Goal: Information Seeking & Learning: Learn about a topic

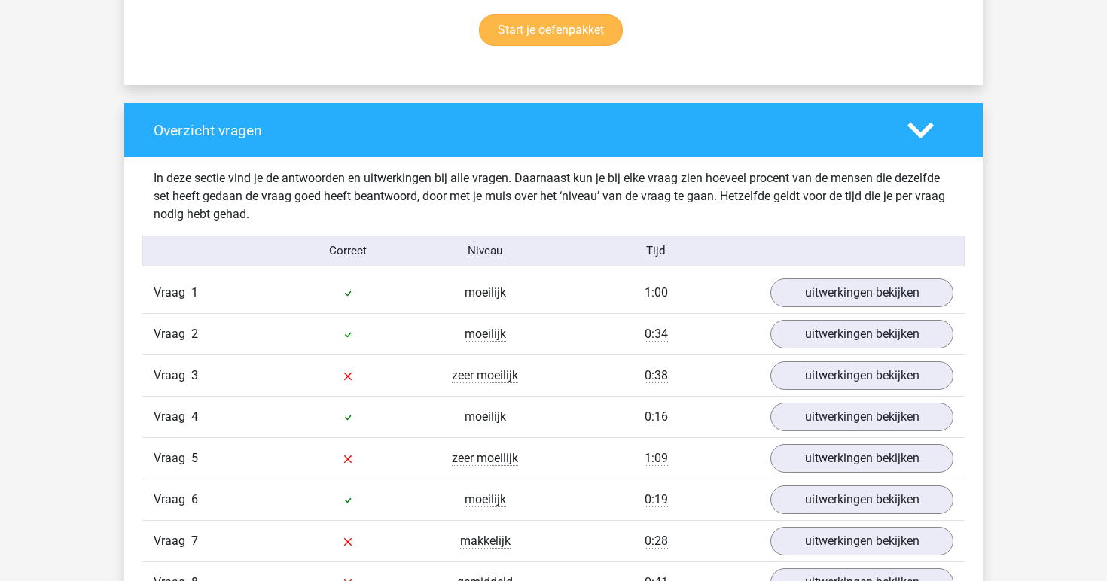
scroll to position [1032, 0]
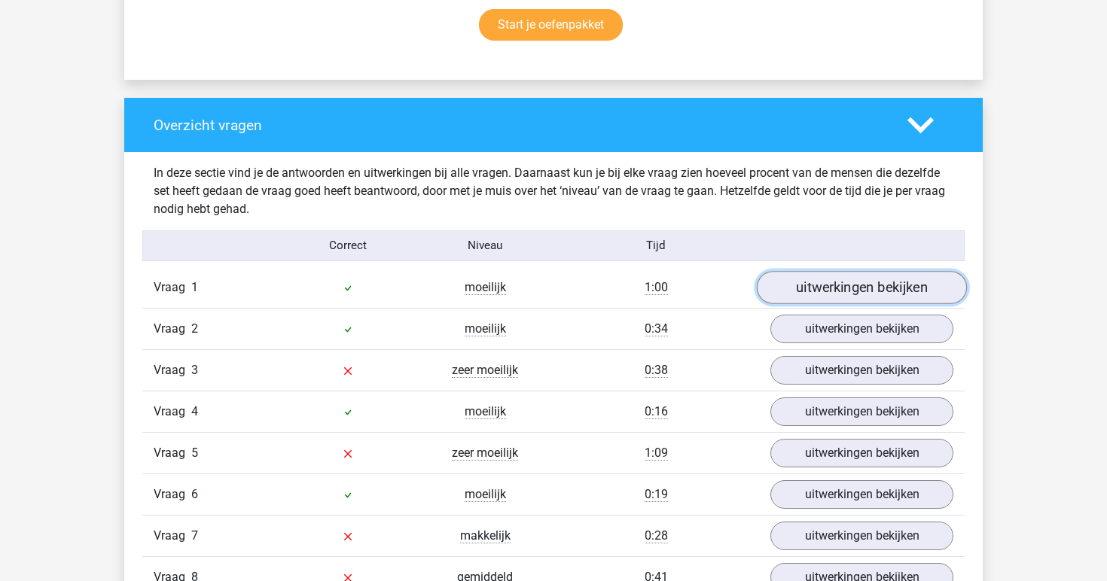
click at [816, 291] on link "uitwerkingen bekijken" at bounding box center [862, 287] width 210 height 33
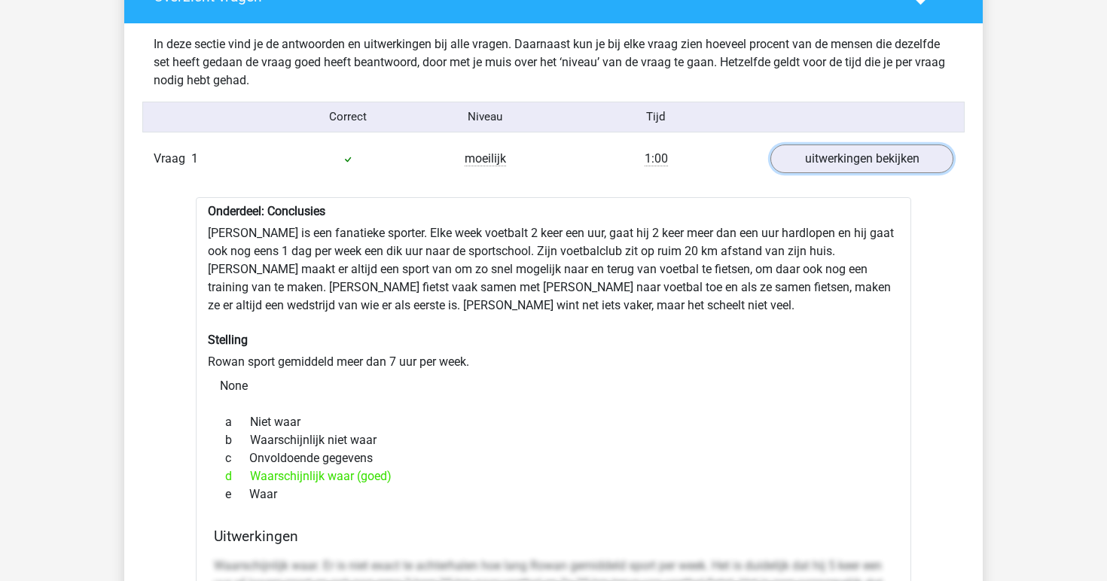
scroll to position [1160, 0]
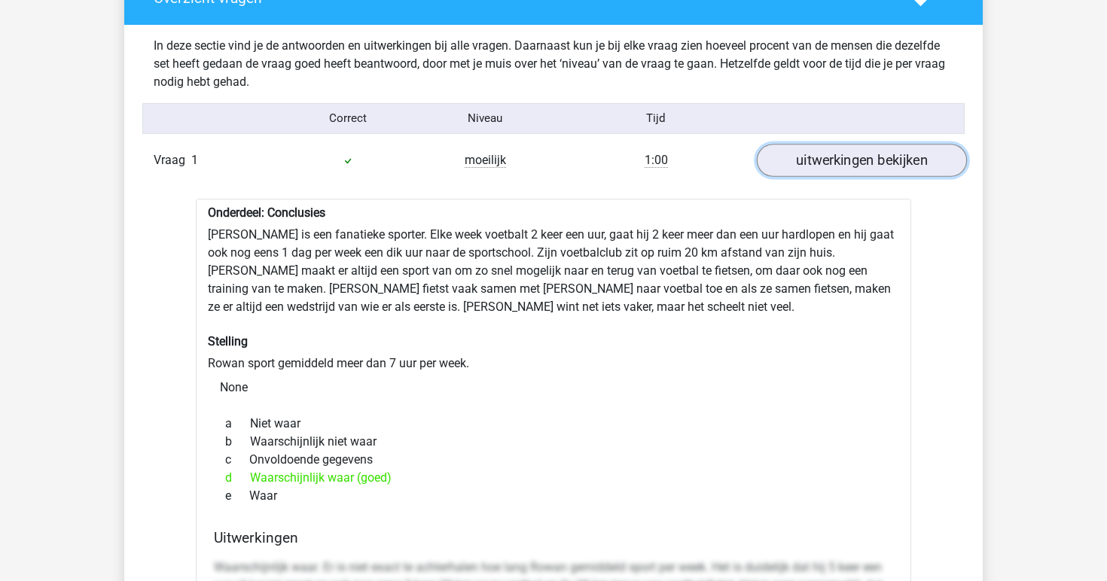
click at [860, 153] on link "uitwerkingen bekijken" at bounding box center [862, 160] width 210 height 33
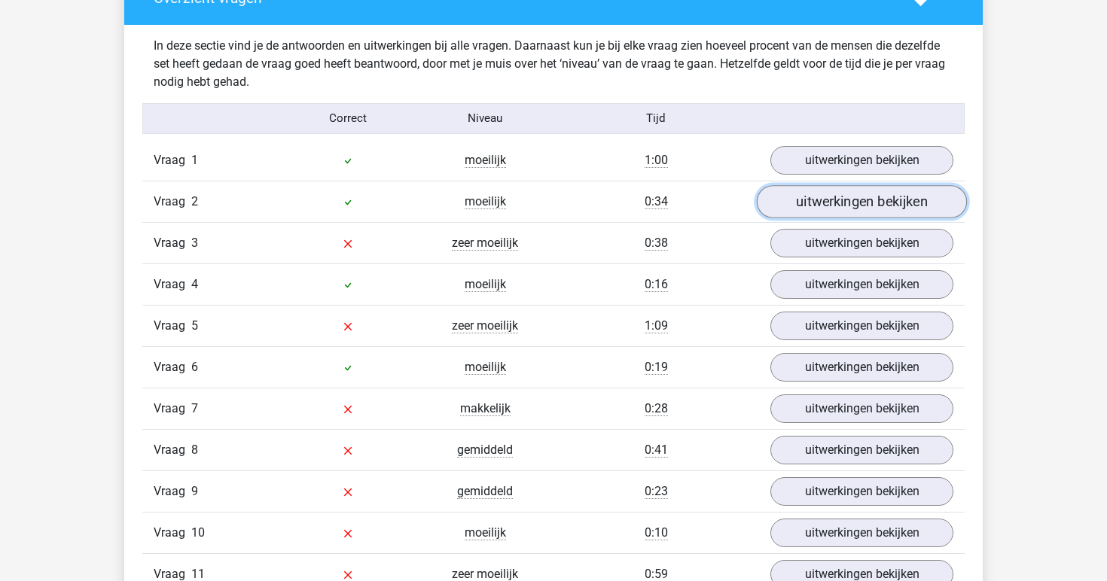
click at [840, 195] on link "uitwerkingen bekijken" at bounding box center [862, 201] width 210 height 33
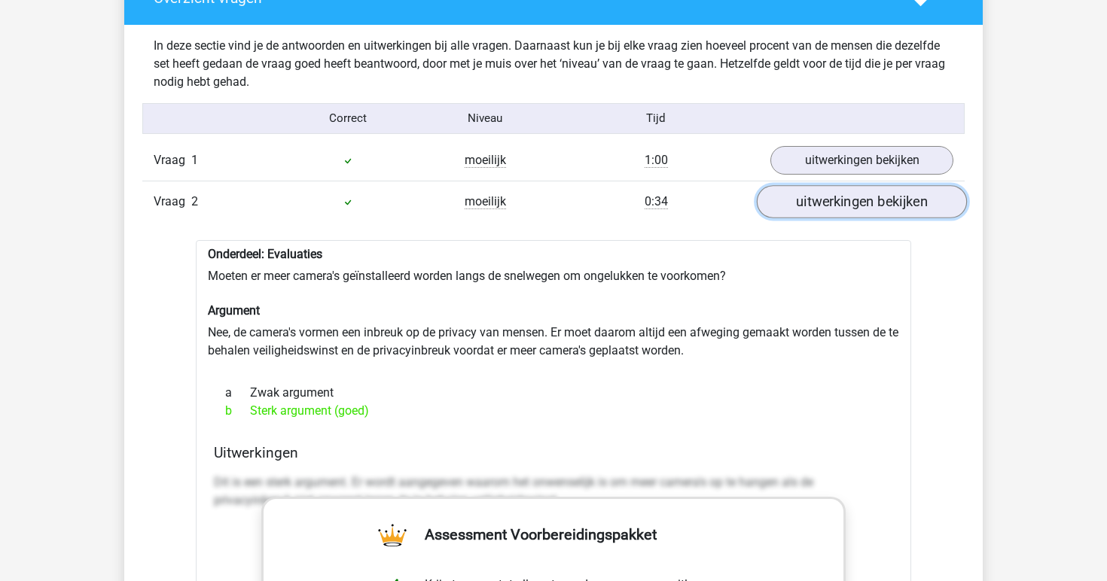
click at [828, 206] on link "uitwerkingen bekijken" at bounding box center [862, 201] width 210 height 33
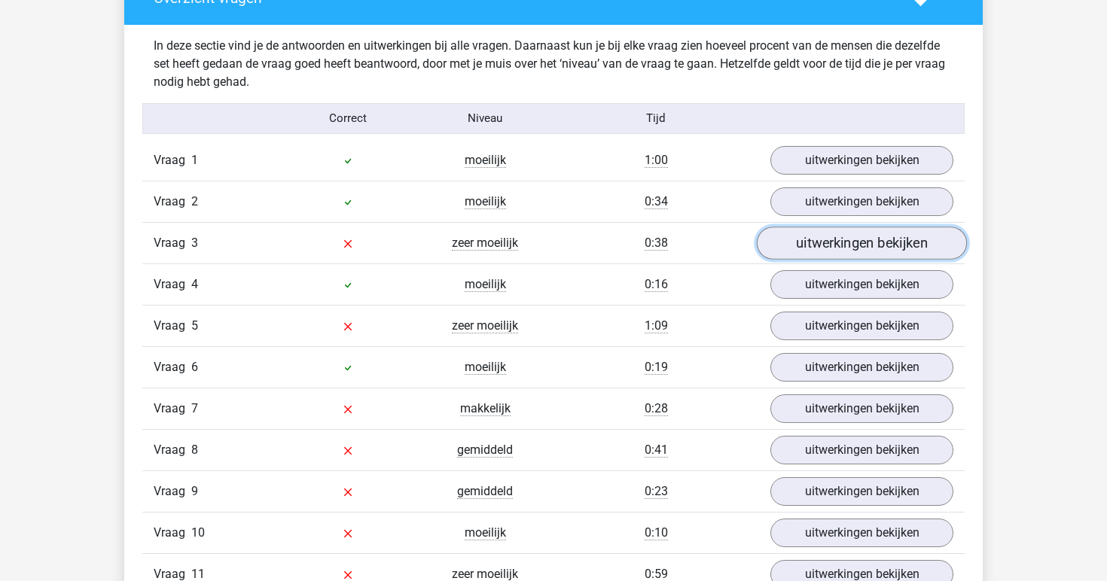
click at [824, 247] on link "uitwerkingen bekijken" at bounding box center [862, 243] width 210 height 33
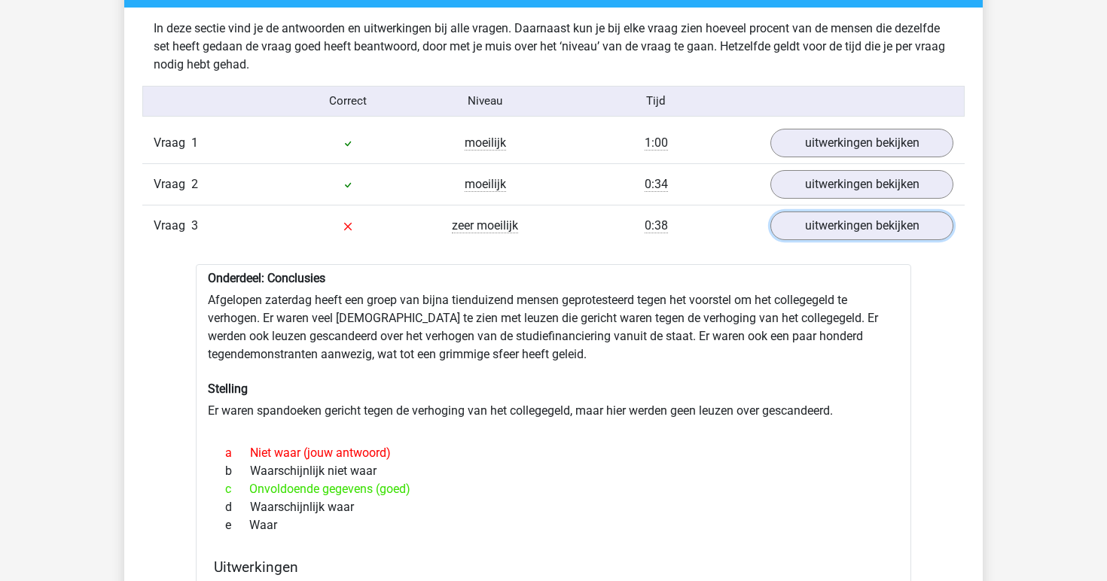
scroll to position [1179, 0]
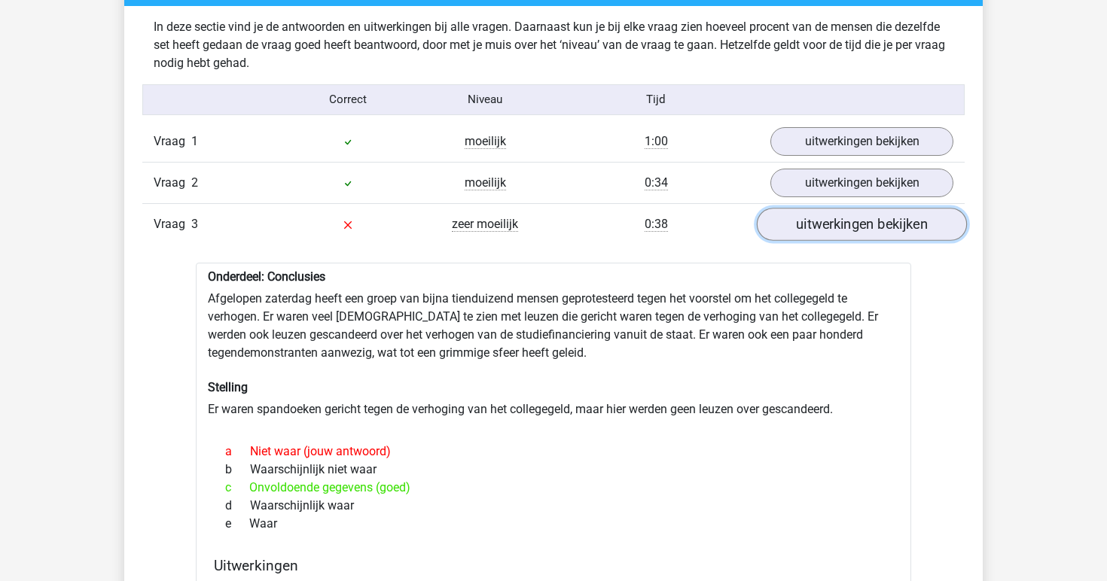
click at [819, 230] on link "uitwerkingen bekijken" at bounding box center [862, 224] width 210 height 33
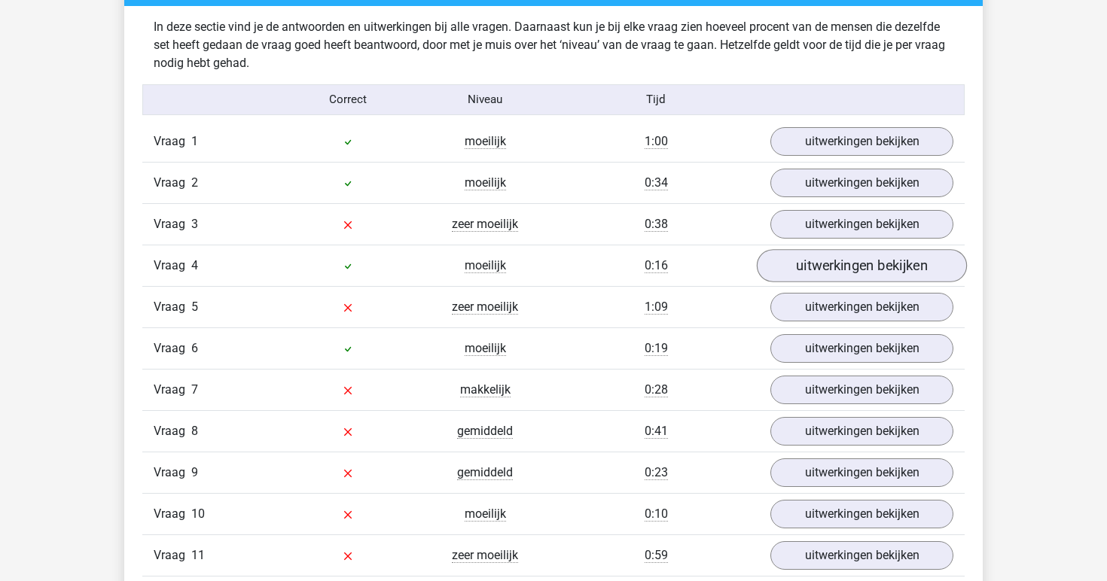
click at [816, 262] on link "uitwerkingen bekijken" at bounding box center [862, 265] width 210 height 33
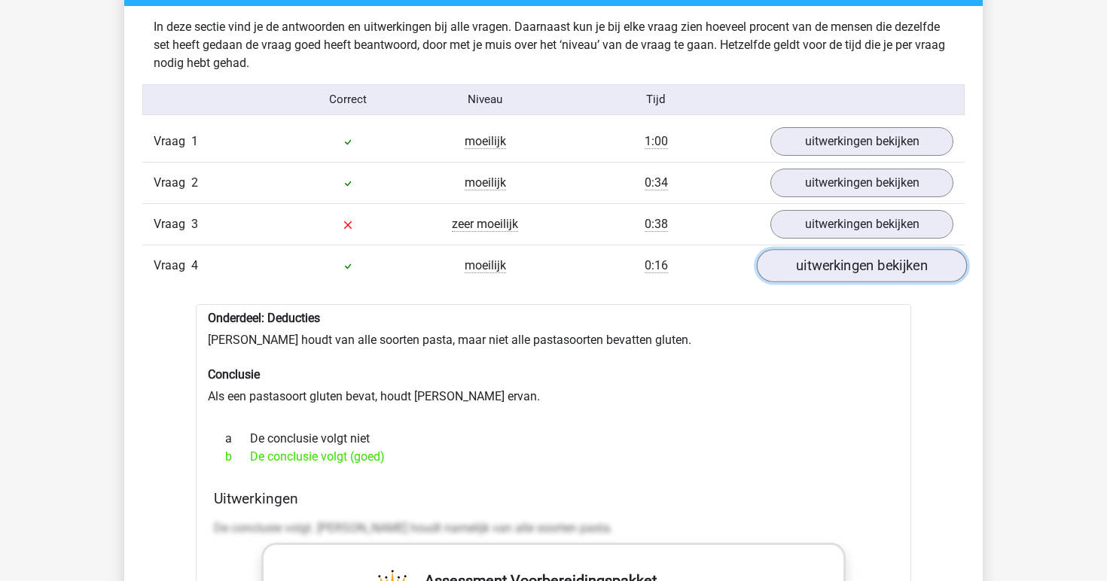
click at [814, 273] on link "uitwerkingen bekijken" at bounding box center [862, 265] width 210 height 33
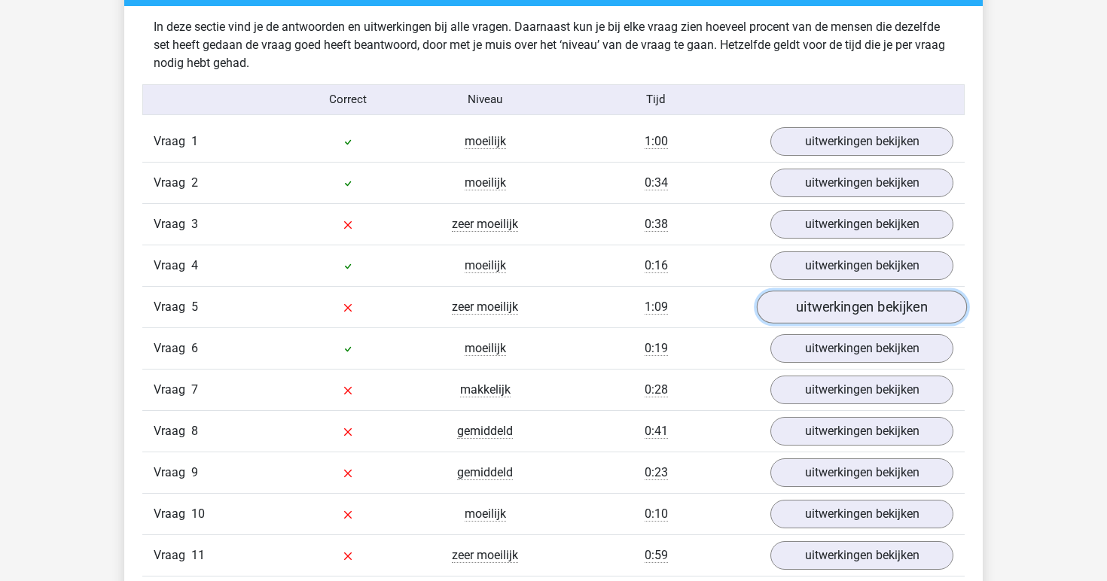
click at [794, 303] on link "uitwerkingen bekijken" at bounding box center [862, 307] width 210 height 33
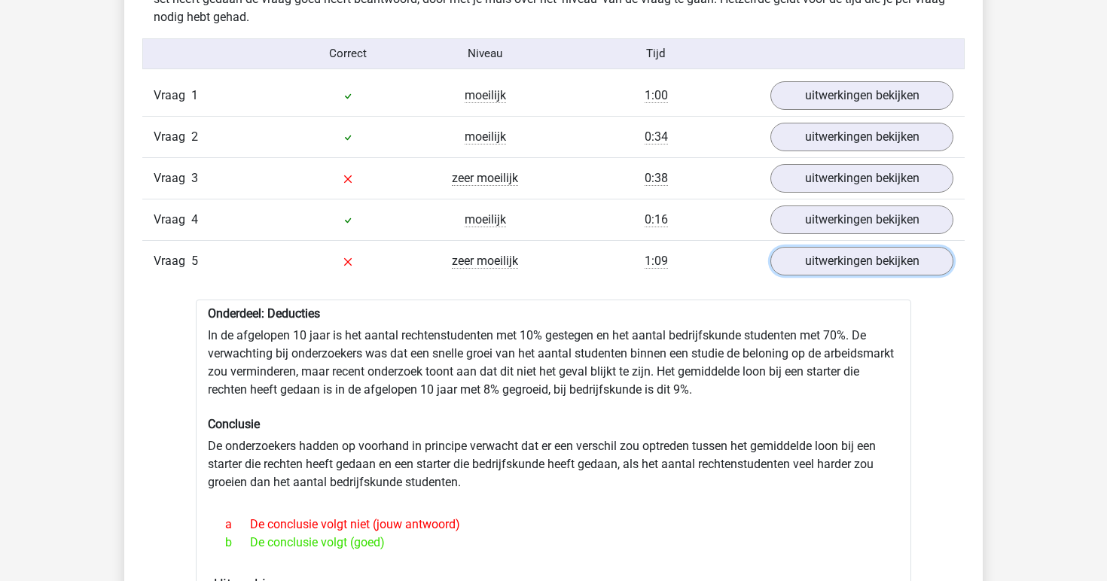
scroll to position [1227, 0]
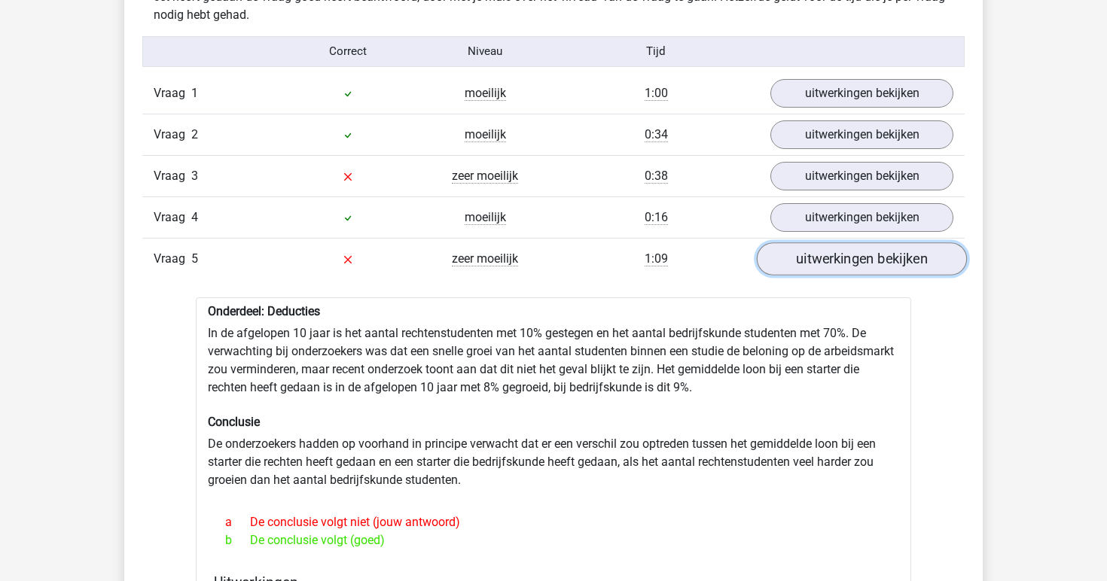
click at [811, 262] on link "uitwerkingen bekijken" at bounding box center [862, 258] width 210 height 33
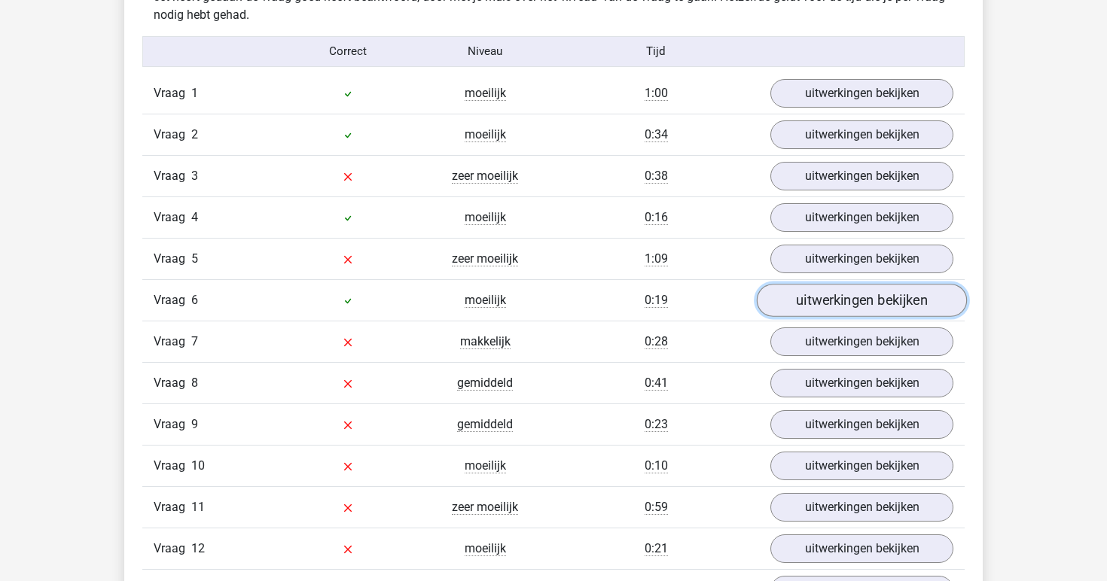
click at [809, 295] on link "uitwerkingen bekijken" at bounding box center [862, 300] width 210 height 33
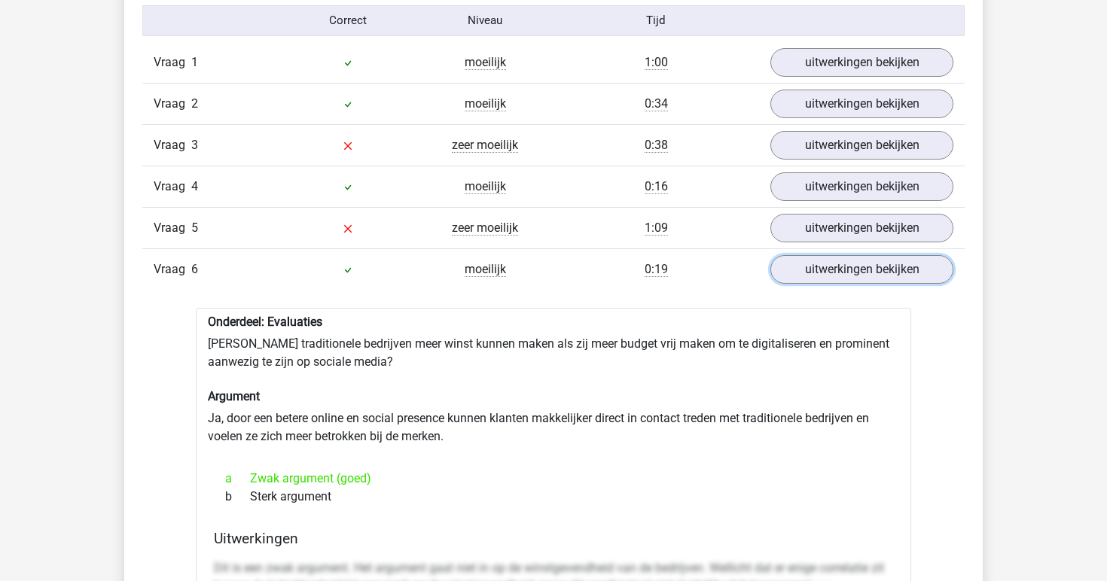
scroll to position [1259, 0]
click at [857, 270] on link "uitwerkingen bekijken" at bounding box center [862, 268] width 210 height 33
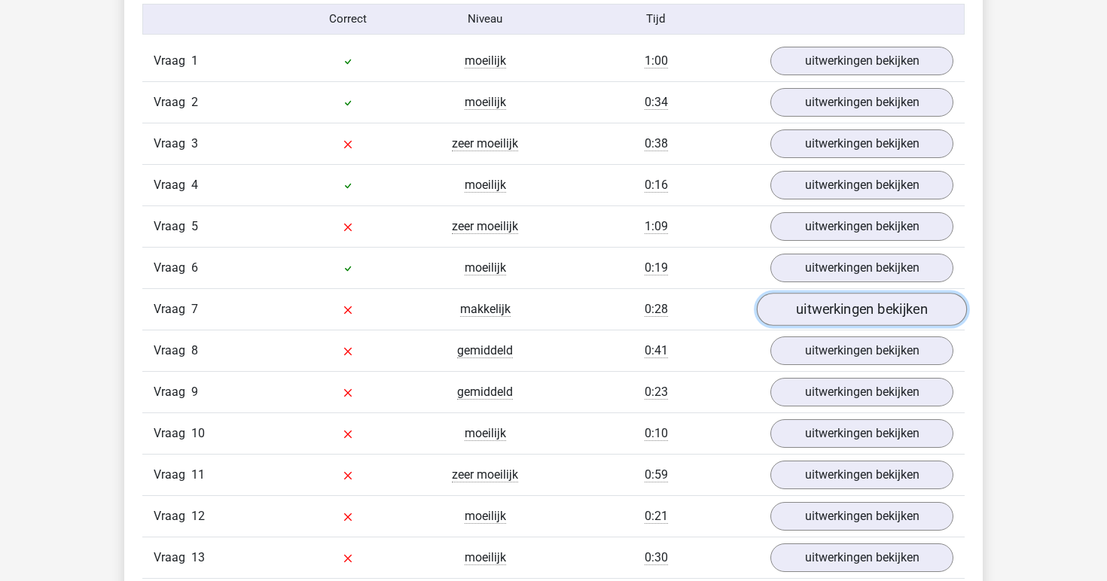
click at [831, 306] on link "uitwerkingen bekijken" at bounding box center [862, 309] width 210 height 33
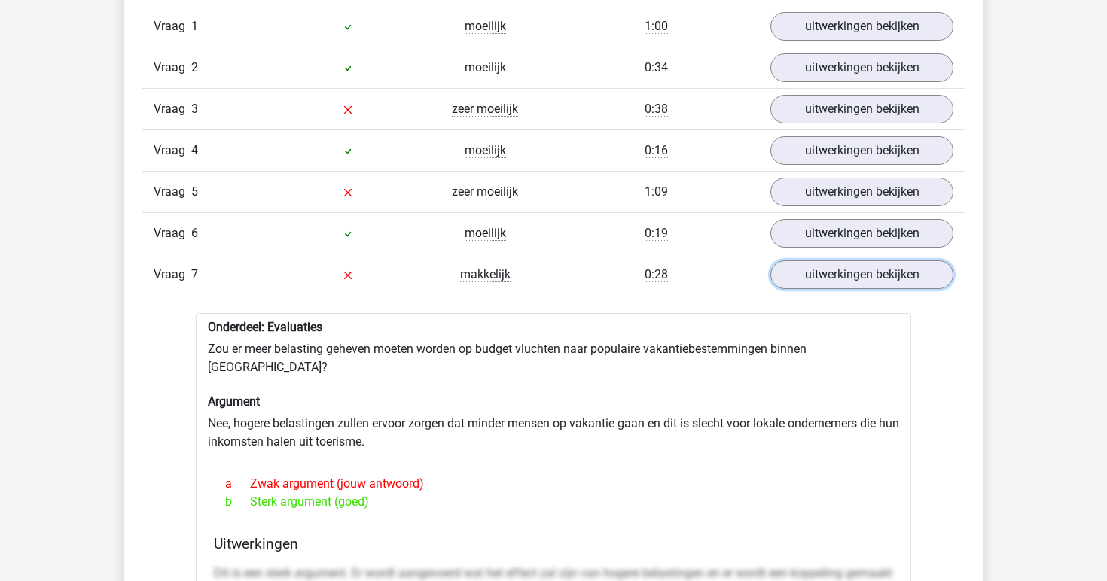
scroll to position [1294, 0]
click at [804, 279] on link "uitwerkingen bekijken" at bounding box center [862, 274] width 210 height 33
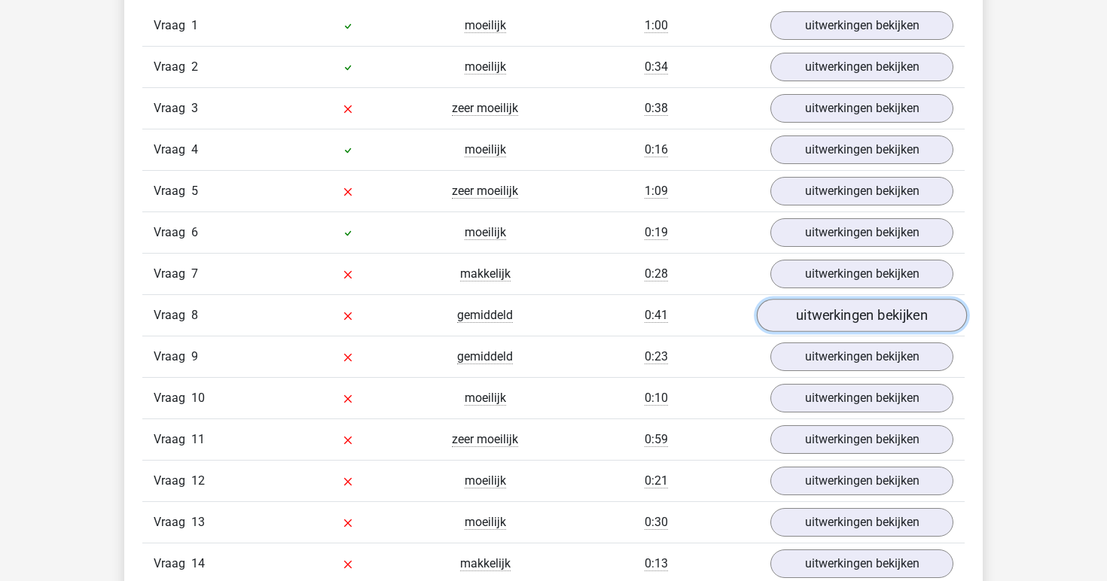
click at [799, 318] on link "uitwerkingen bekijken" at bounding box center [862, 315] width 210 height 33
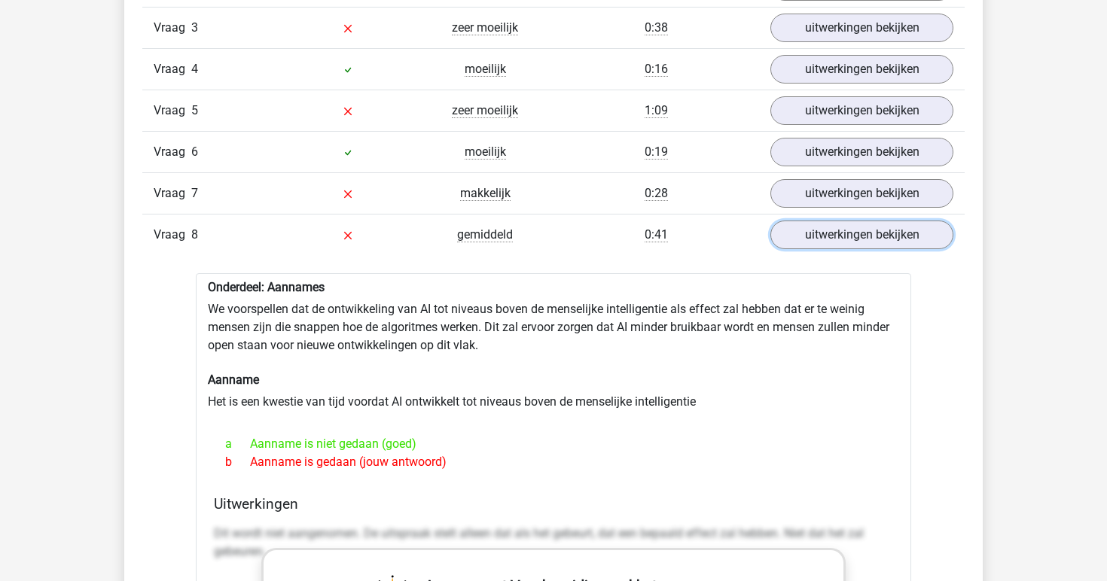
scroll to position [1378, 0]
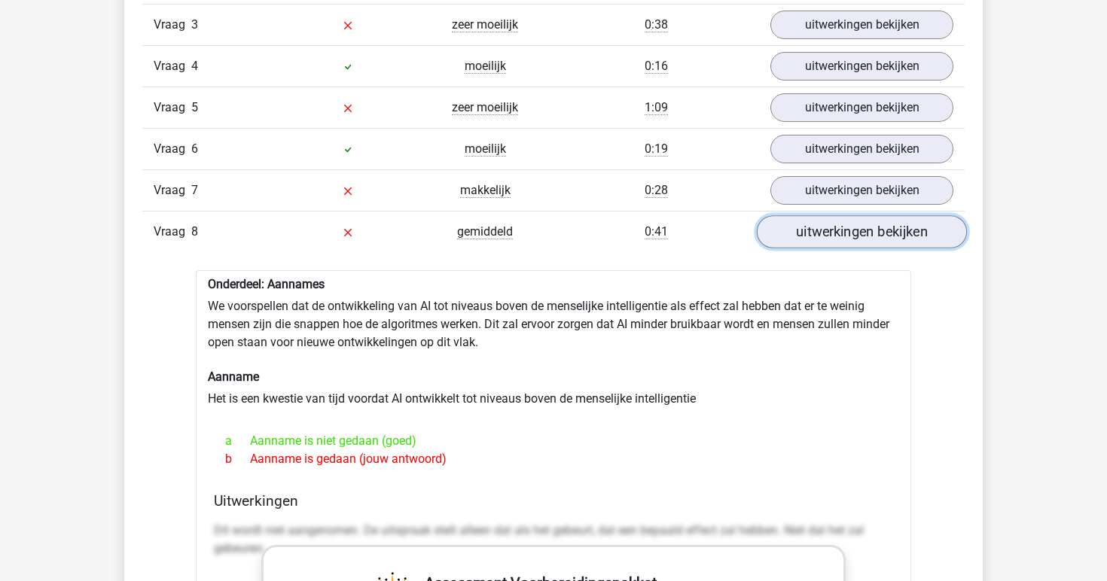
click at [822, 239] on link "uitwerkingen bekijken" at bounding box center [862, 231] width 210 height 33
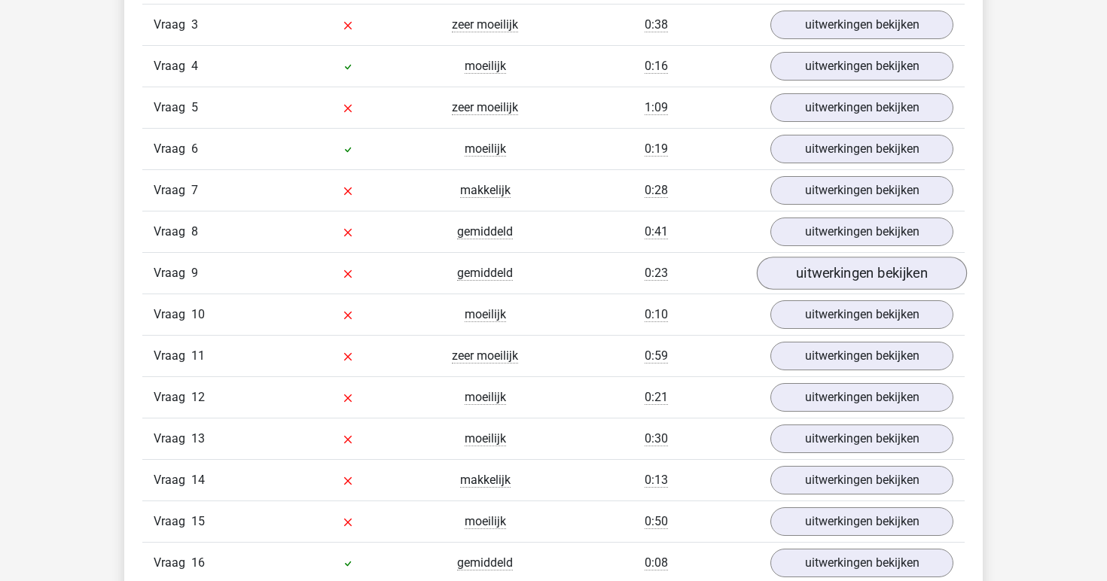
click at [808, 268] on link "uitwerkingen bekijken" at bounding box center [862, 273] width 210 height 33
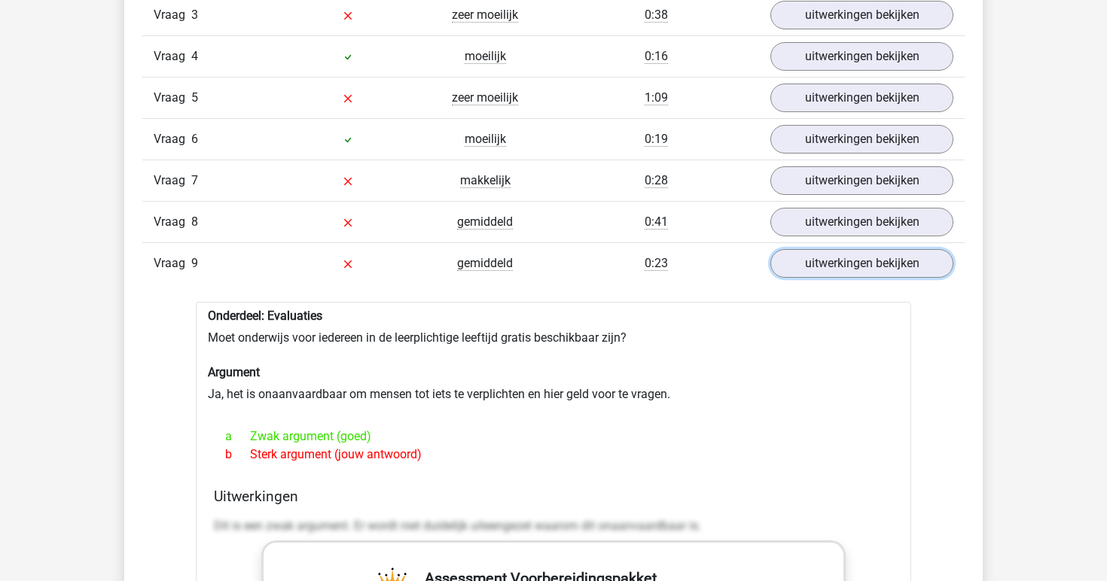
scroll to position [1398, 0]
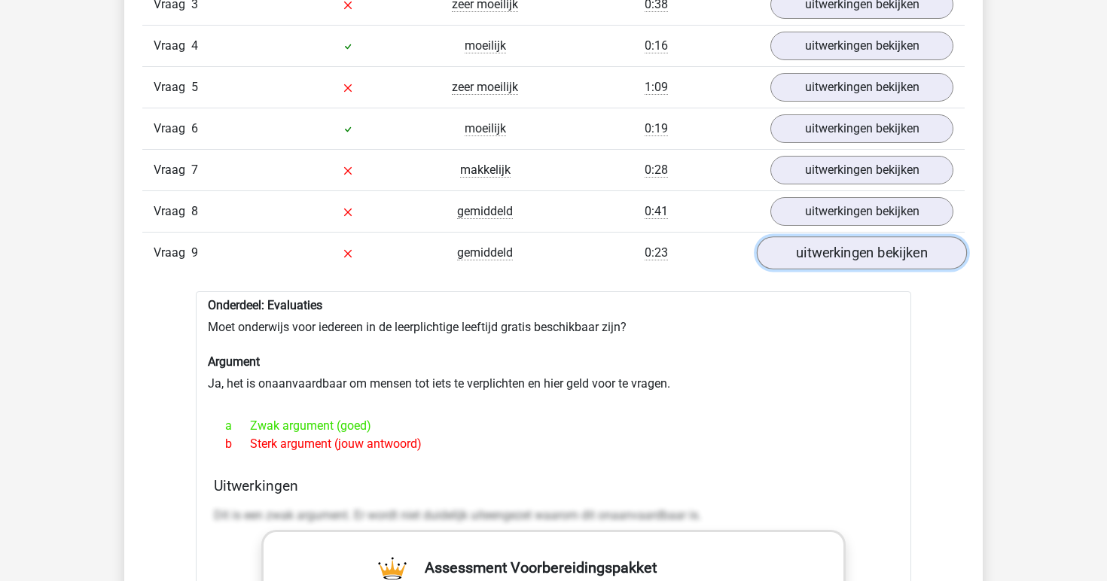
click at [810, 254] on link "uitwerkingen bekijken" at bounding box center [862, 252] width 210 height 33
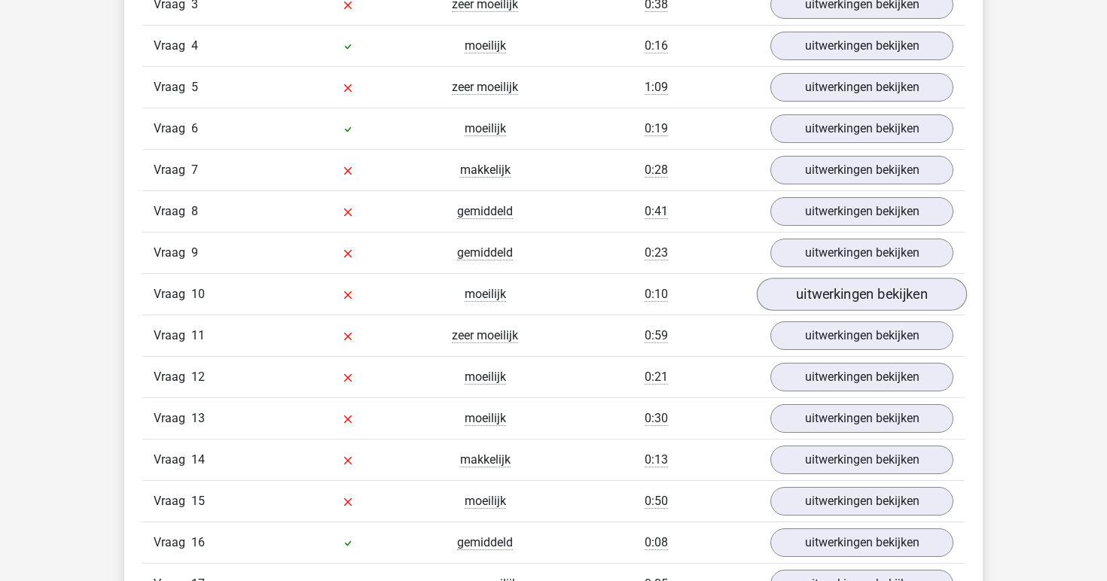
click at [811, 295] on link "uitwerkingen bekijken" at bounding box center [862, 294] width 210 height 33
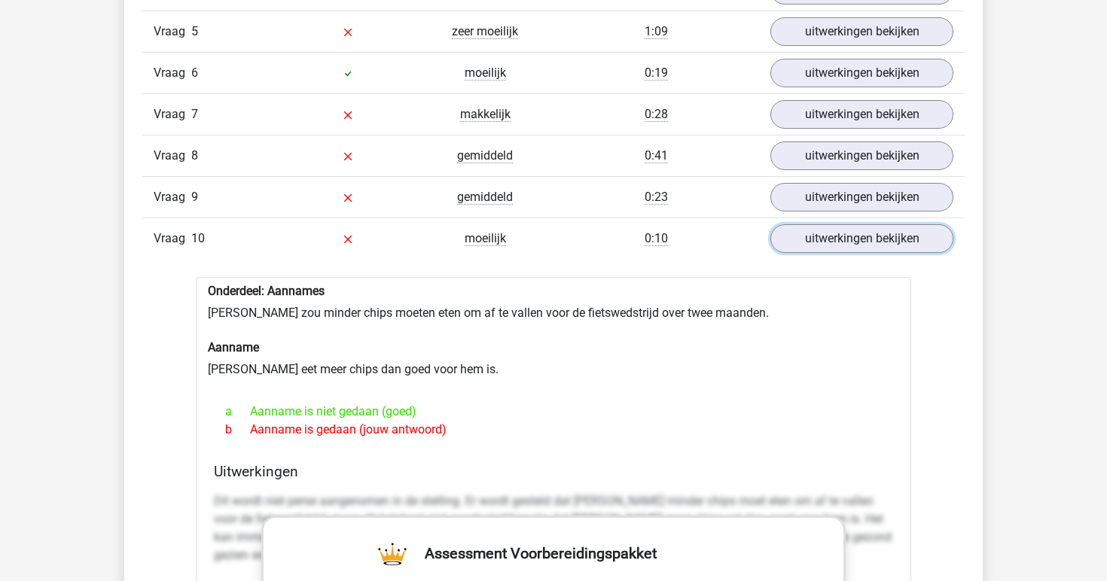
scroll to position [1455, 0]
click at [842, 232] on link "uitwerkingen bekijken" at bounding box center [862, 237] width 210 height 33
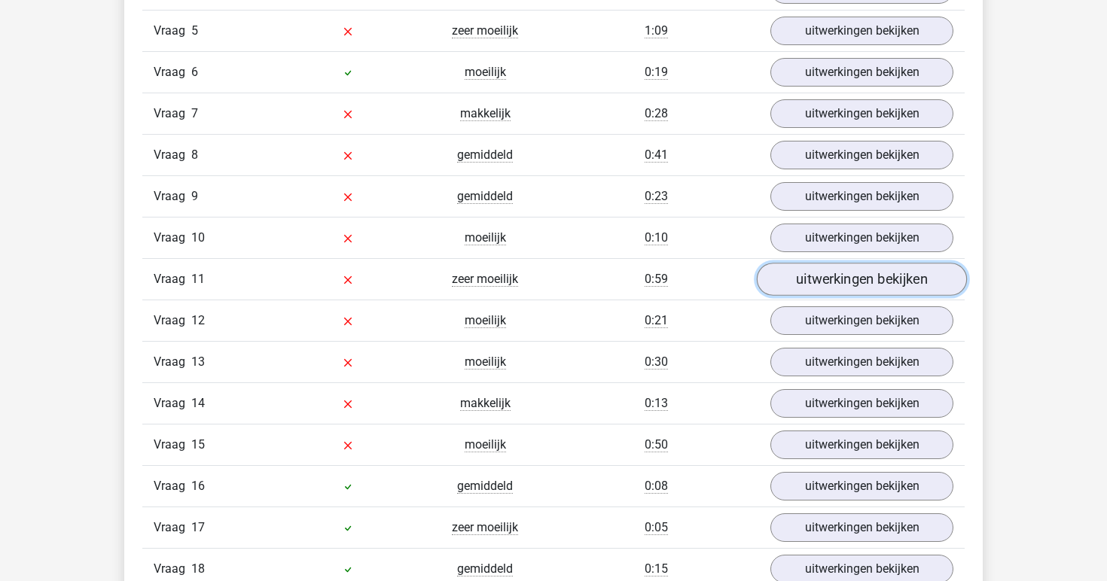
click at [818, 278] on link "uitwerkingen bekijken" at bounding box center [862, 279] width 210 height 33
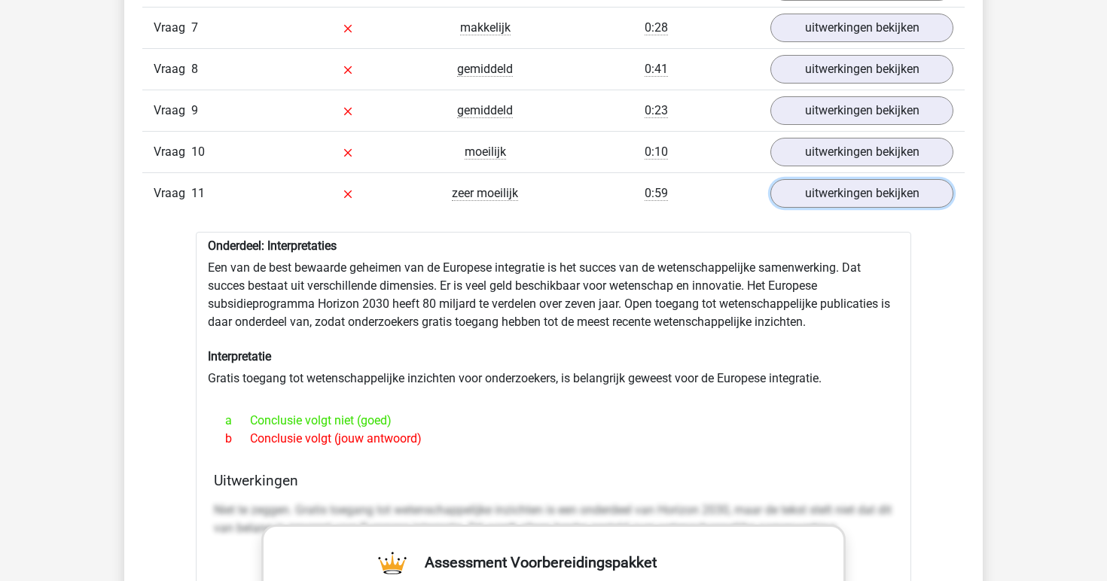
scroll to position [1542, 0]
click at [841, 194] on link "uitwerkingen bekijken" at bounding box center [862, 191] width 210 height 33
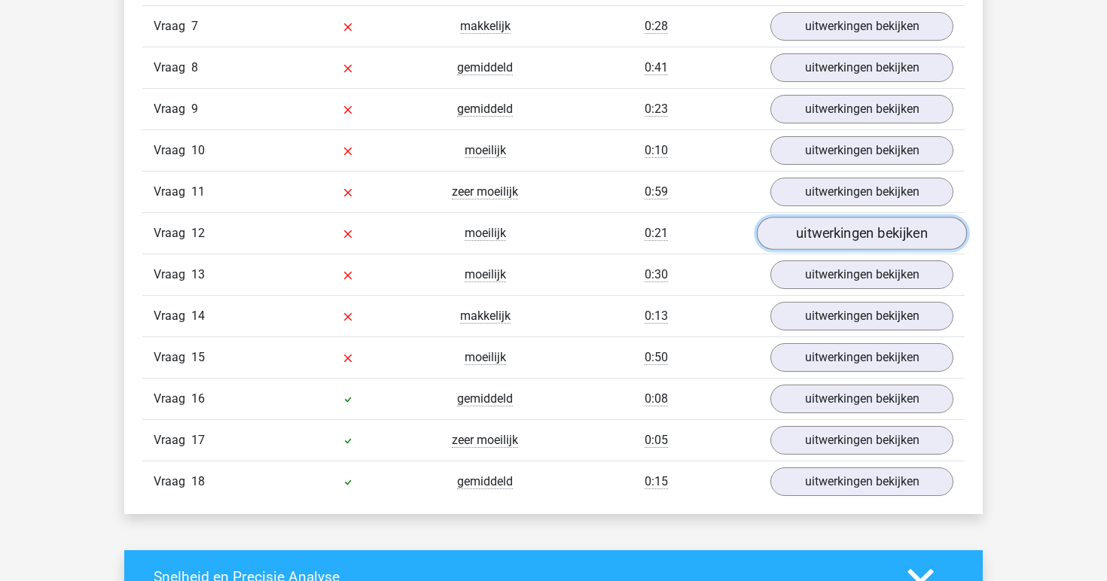
click at [833, 230] on link "uitwerkingen bekijken" at bounding box center [862, 233] width 210 height 33
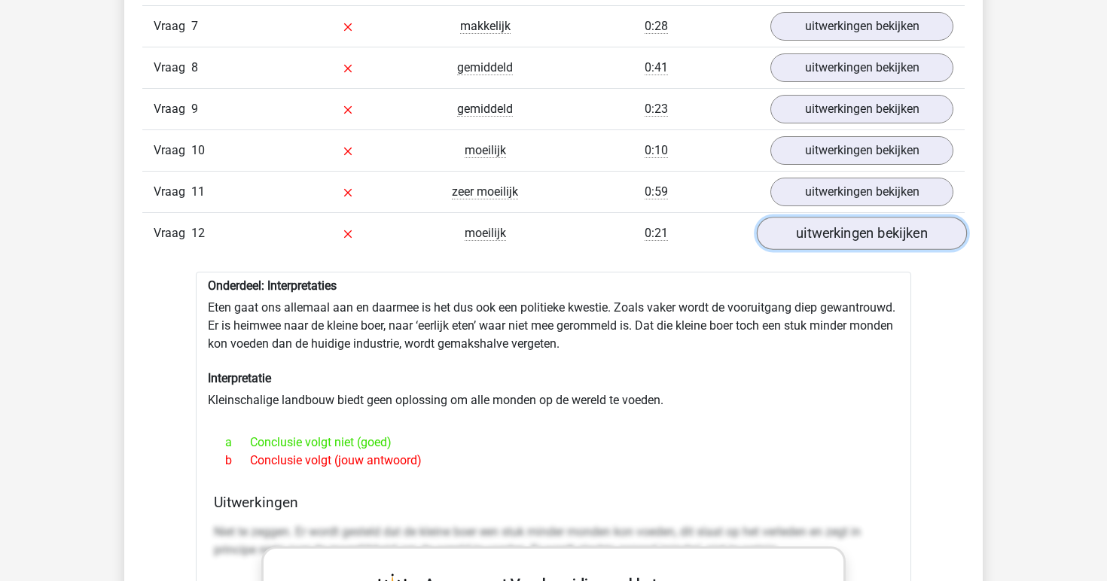
click at [834, 236] on link "uitwerkingen bekijken" at bounding box center [862, 233] width 210 height 33
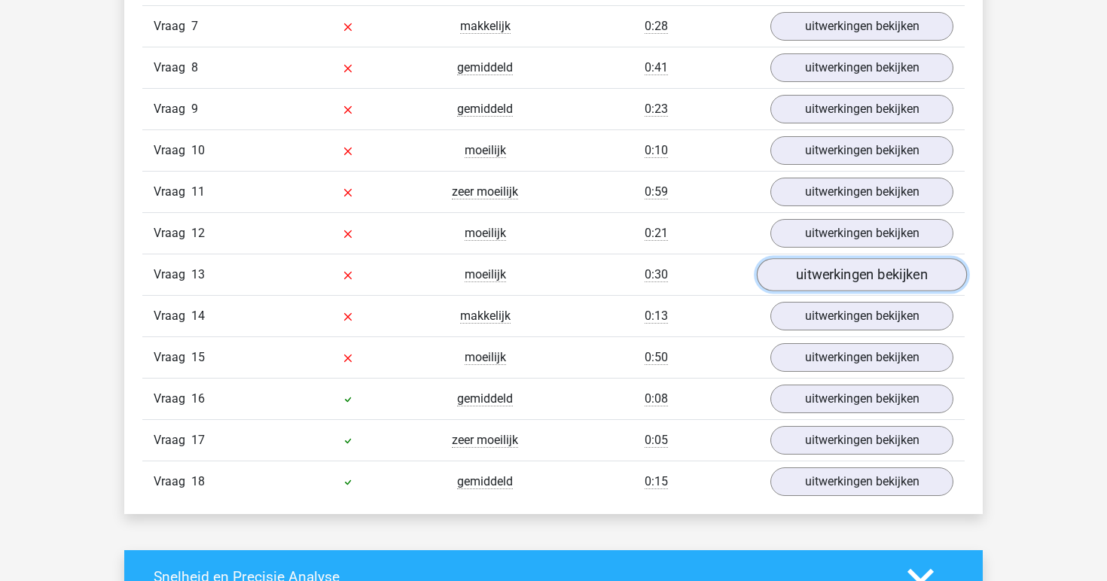
click at [825, 277] on link "uitwerkingen bekijken" at bounding box center [862, 274] width 210 height 33
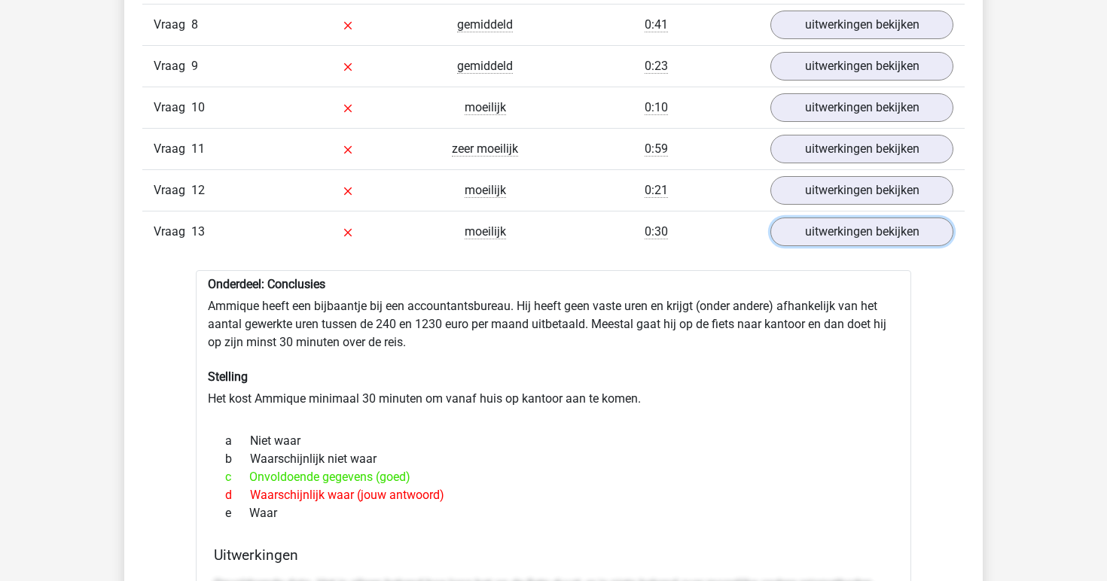
scroll to position [1590, 0]
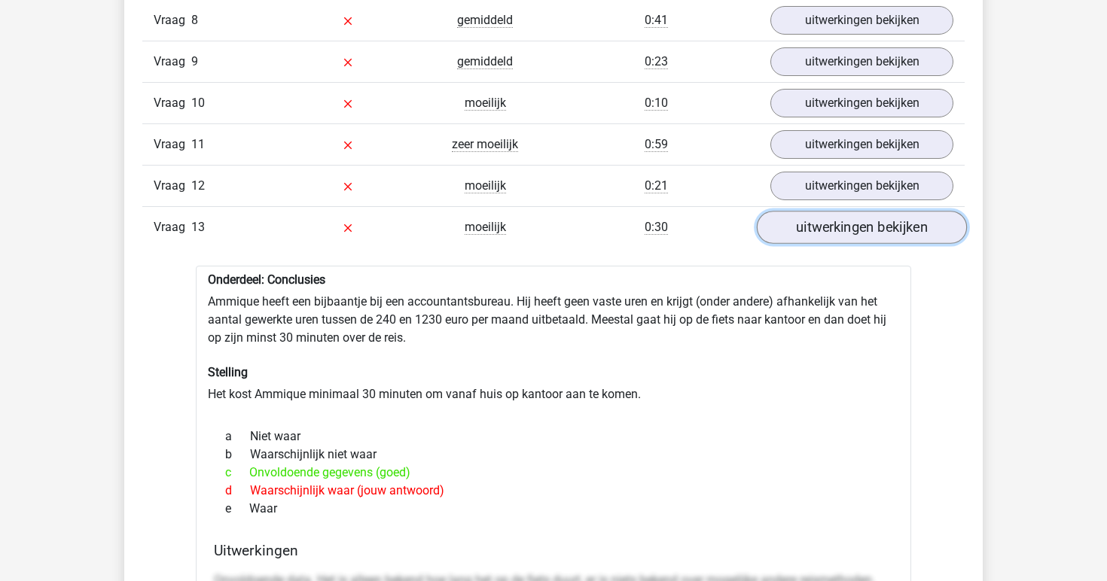
click at [857, 233] on link "uitwerkingen bekijken" at bounding box center [862, 227] width 210 height 33
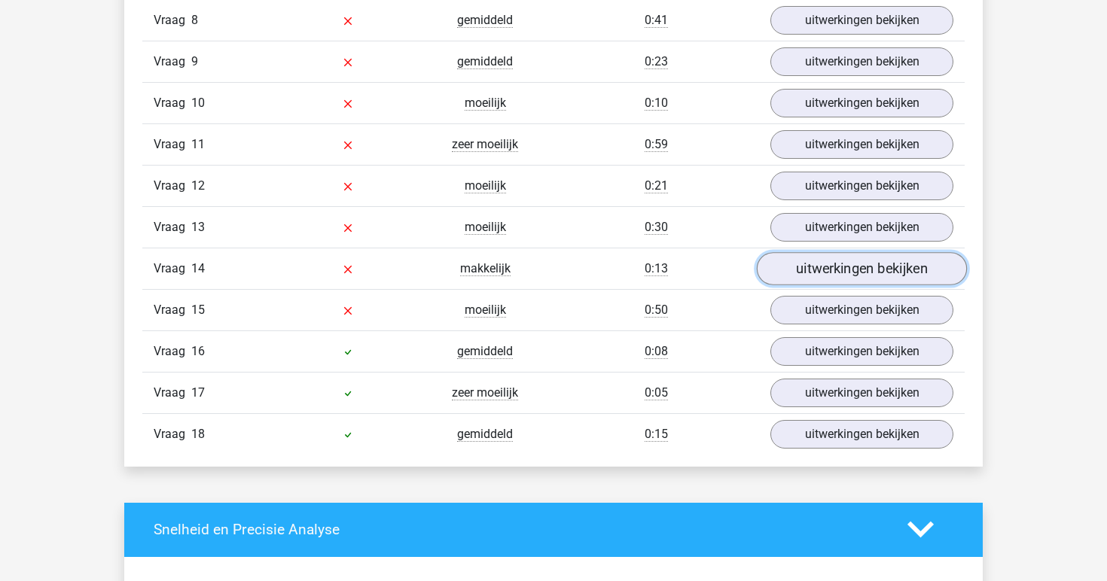
click at [834, 270] on link "uitwerkingen bekijken" at bounding box center [862, 268] width 210 height 33
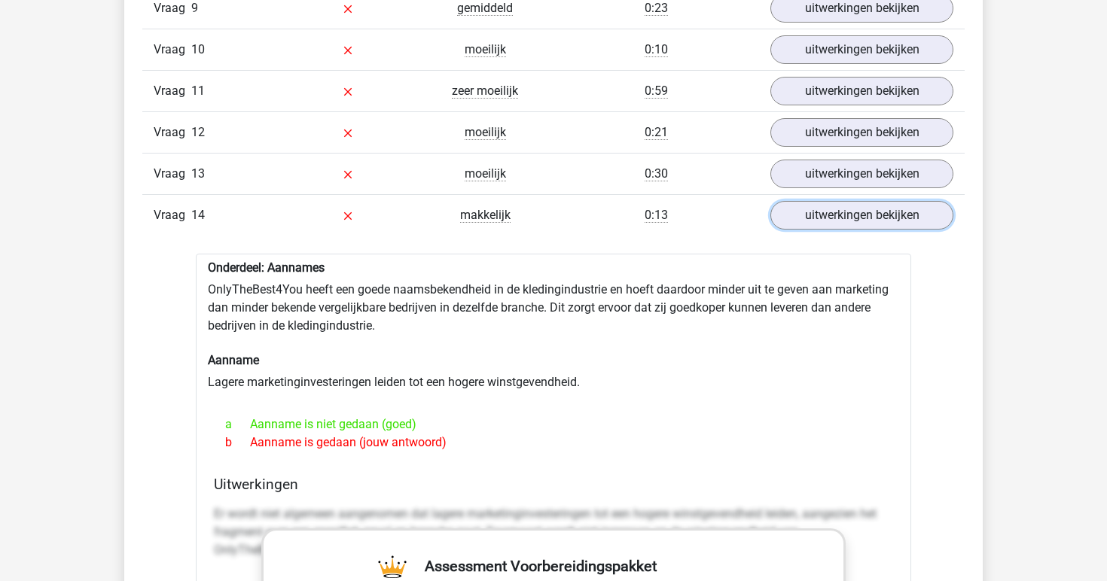
scroll to position [1651, 0]
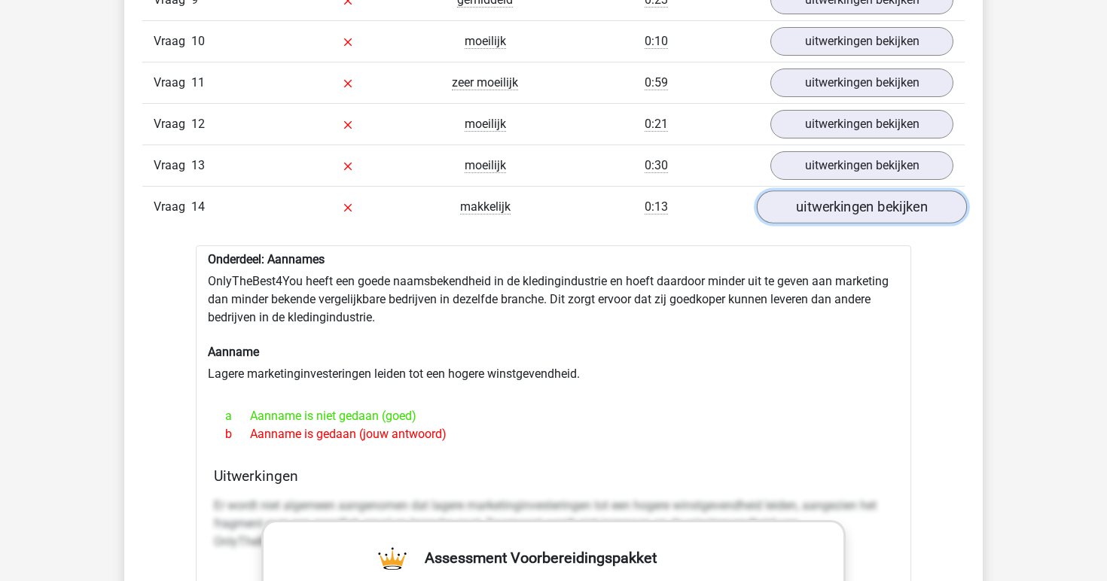
click at [854, 215] on link "uitwerkingen bekijken" at bounding box center [862, 207] width 210 height 33
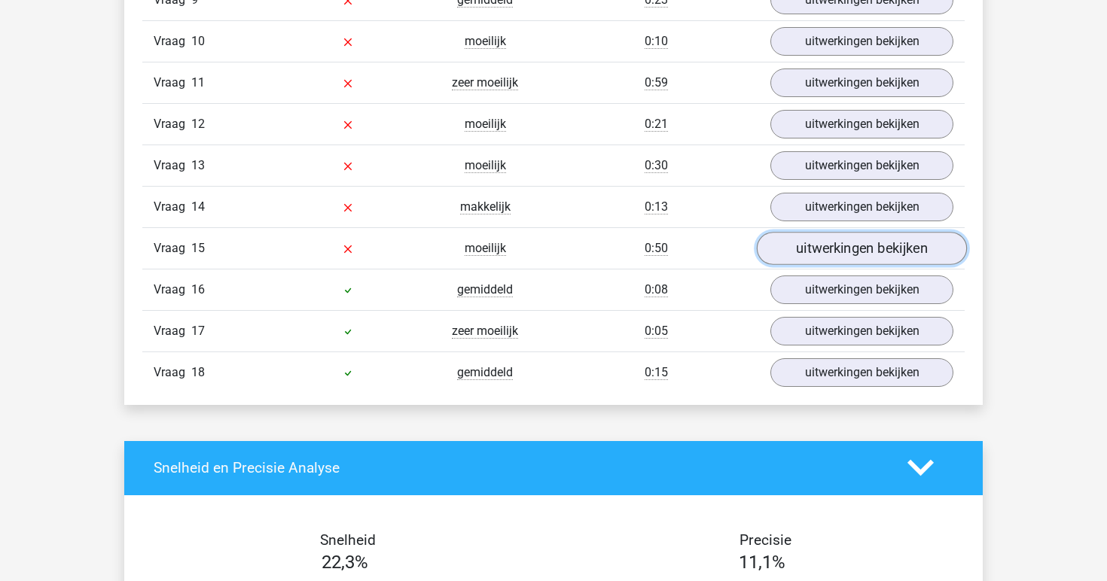
click at [842, 248] on link "uitwerkingen bekijken" at bounding box center [862, 248] width 210 height 33
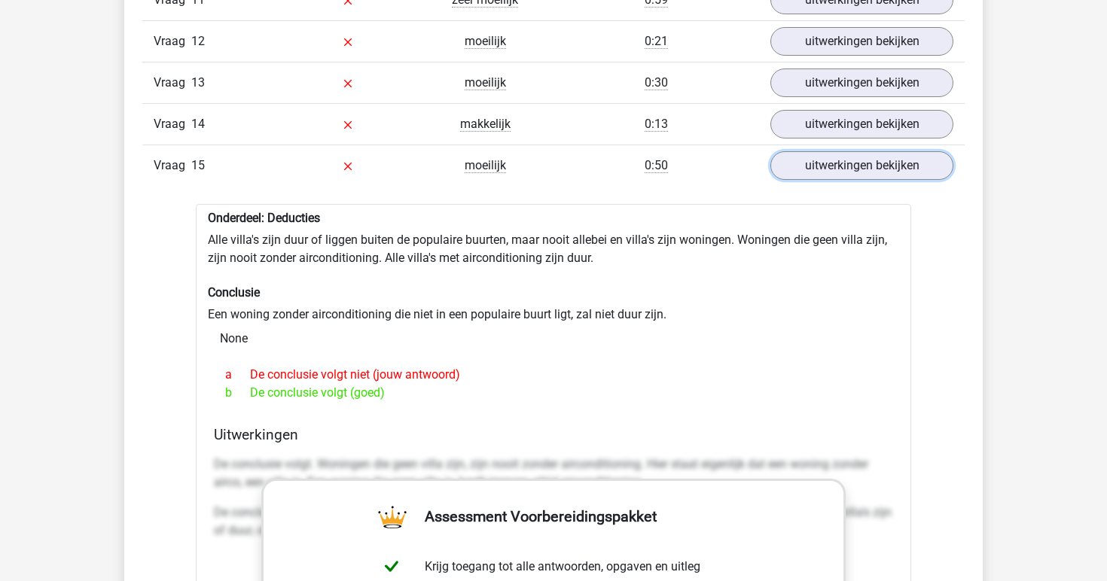
scroll to position [1737, 0]
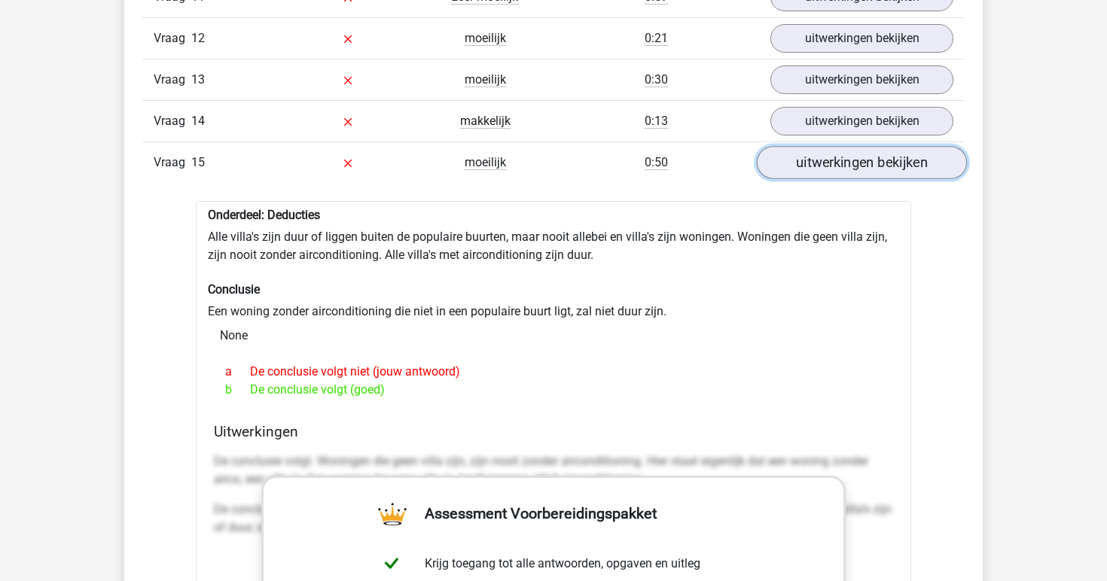
click at [826, 166] on link "uitwerkingen bekijken" at bounding box center [862, 162] width 210 height 33
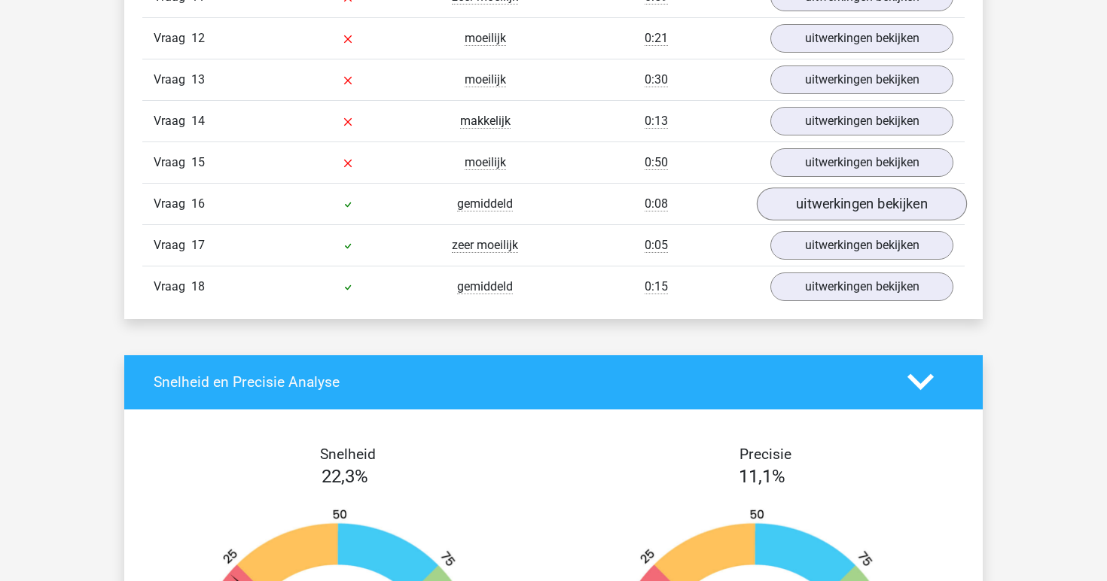
click at [791, 209] on link "uitwerkingen bekijken" at bounding box center [862, 204] width 210 height 33
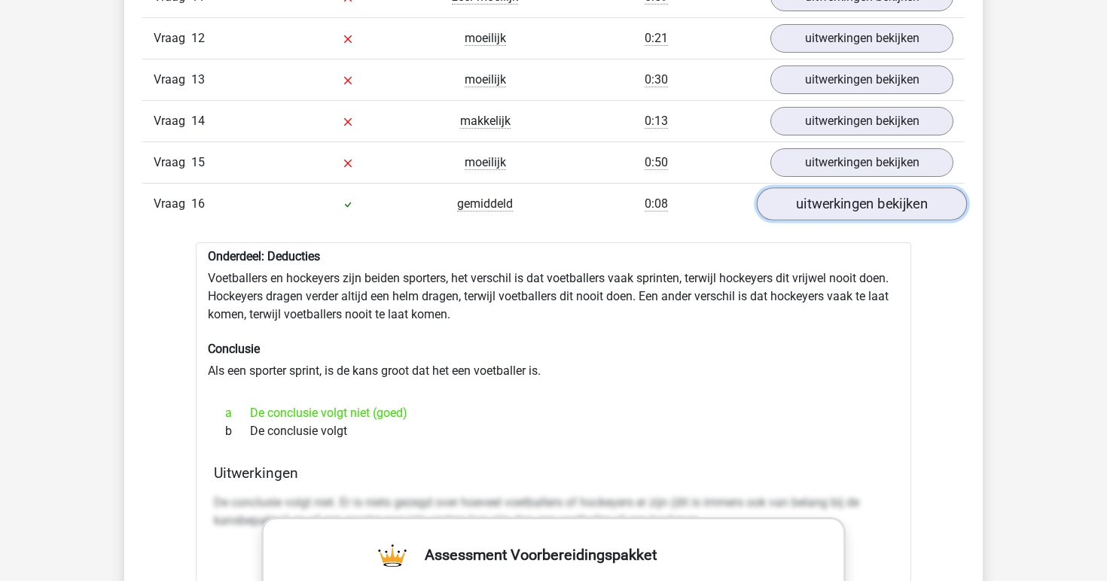
click at [797, 203] on link "uitwerkingen bekijken" at bounding box center [862, 204] width 210 height 33
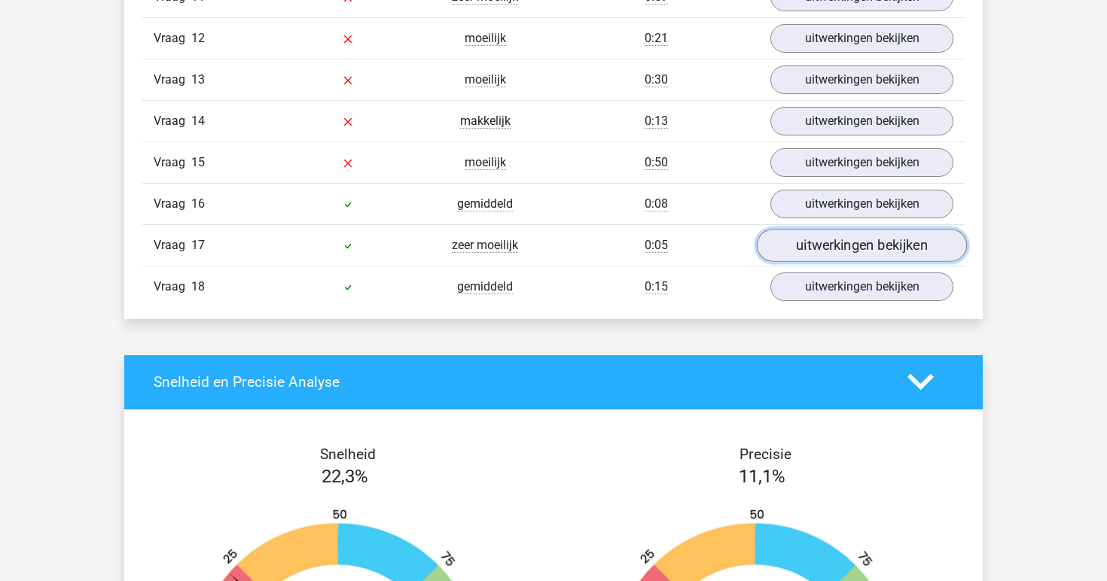
click at [807, 242] on link "uitwerkingen bekijken" at bounding box center [862, 245] width 210 height 33
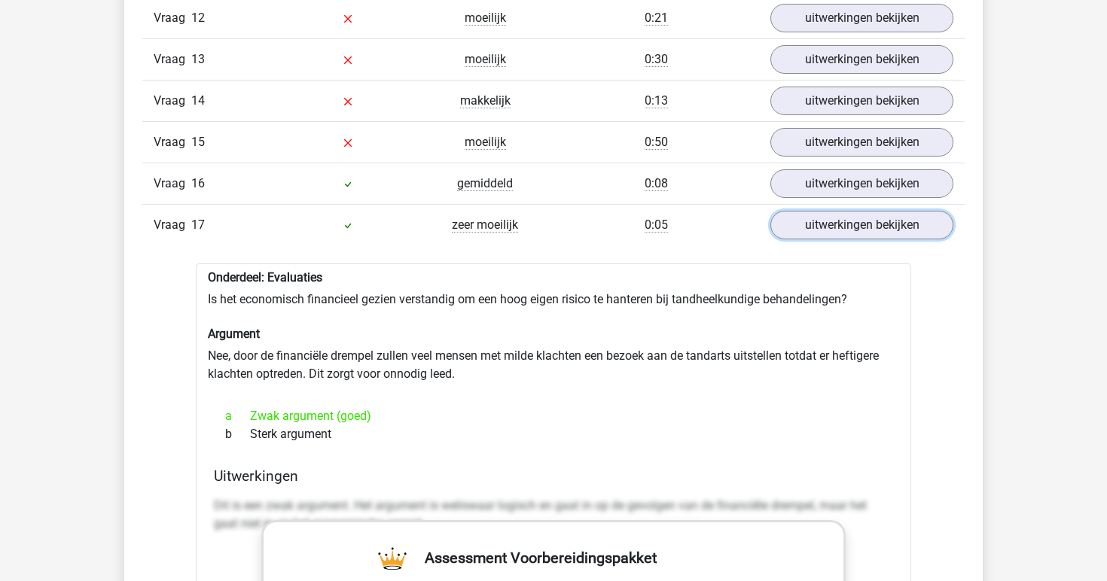
scroll to position [1762, 0]
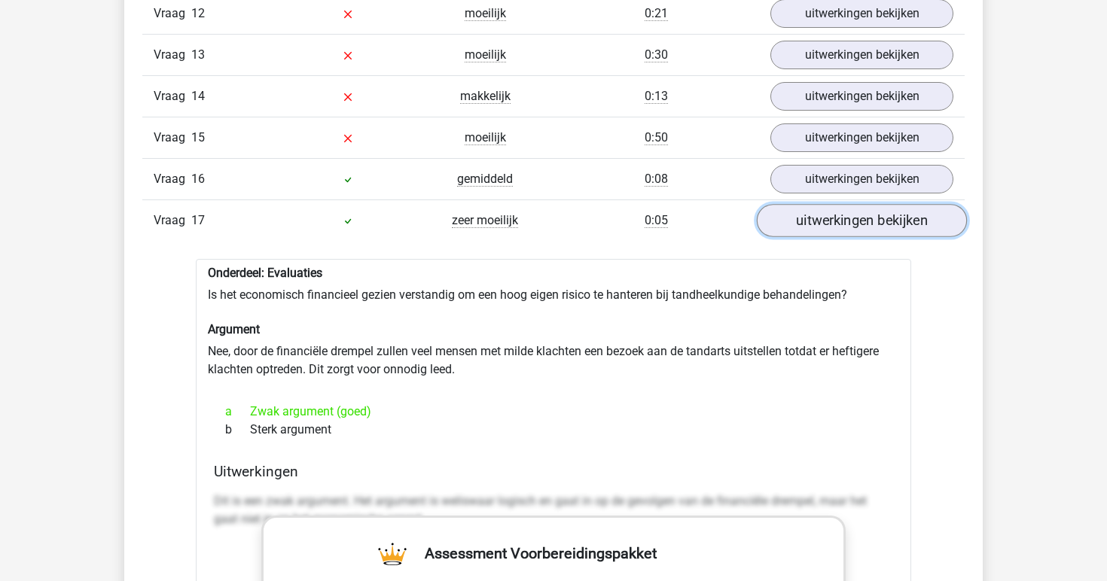
click at [828, 219] on link "uitwerkingen bekijken" at bounding box center [862, 220] width 210 height 33
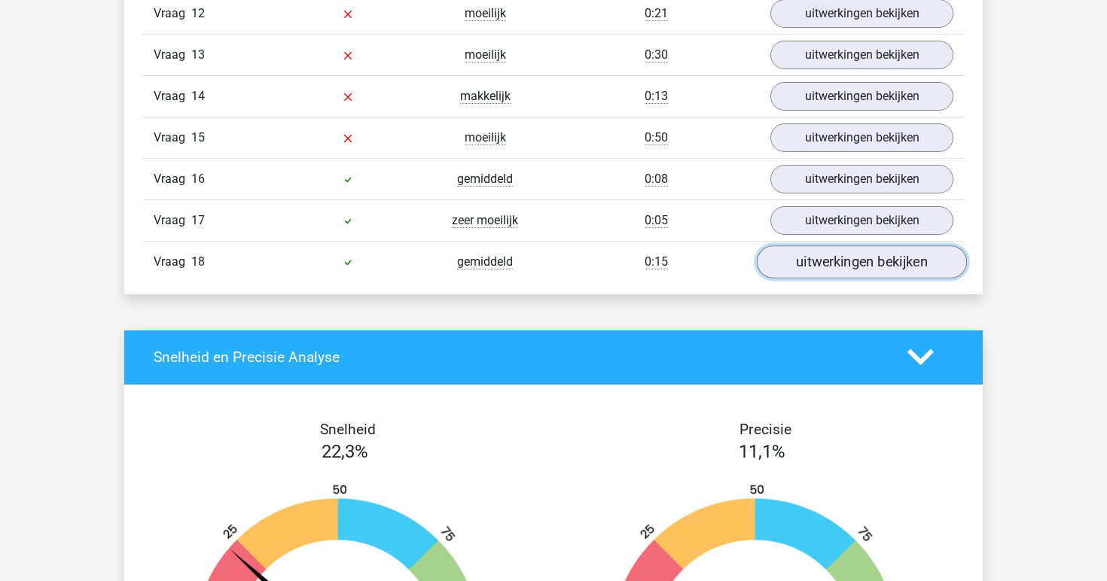
click at [813, 270] on link "uitwerkingen bekijken" at bounding box center [862, 261] width 210 height 33
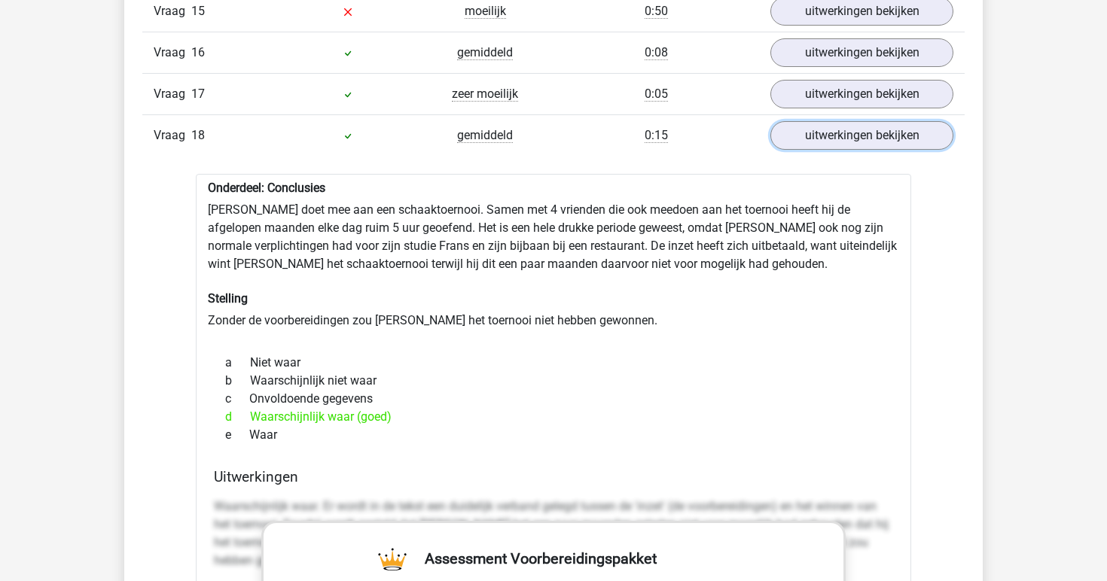
scroll to position [1890, 0]
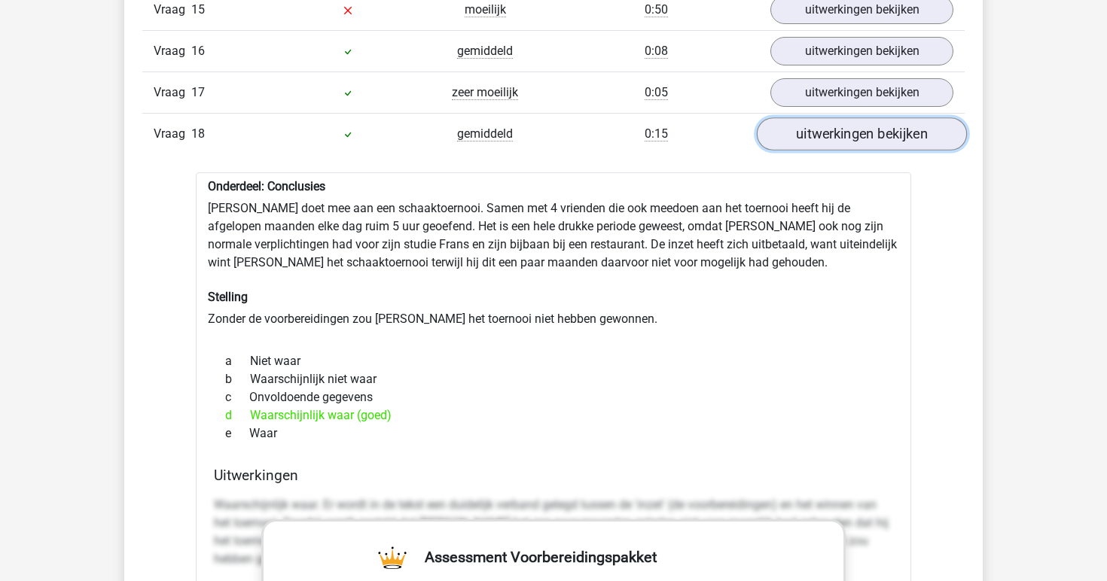
click at [840, 133] on link "uitwerkingen bekijken" at bounding box center [862, 133] width 210 height 33
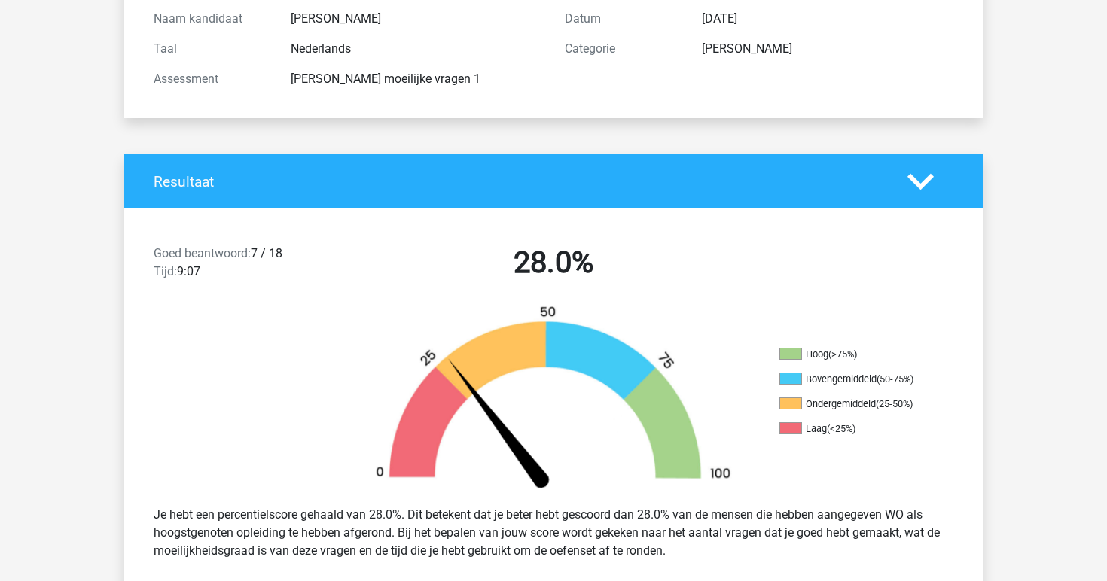
scroll to position [175, 0]
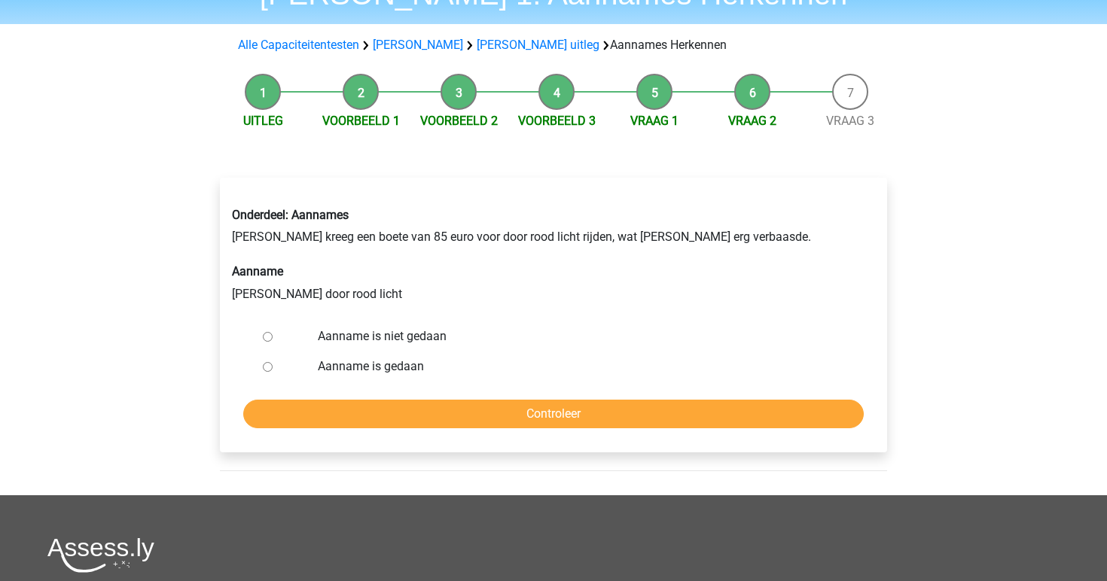
scroll to position [84, 0]
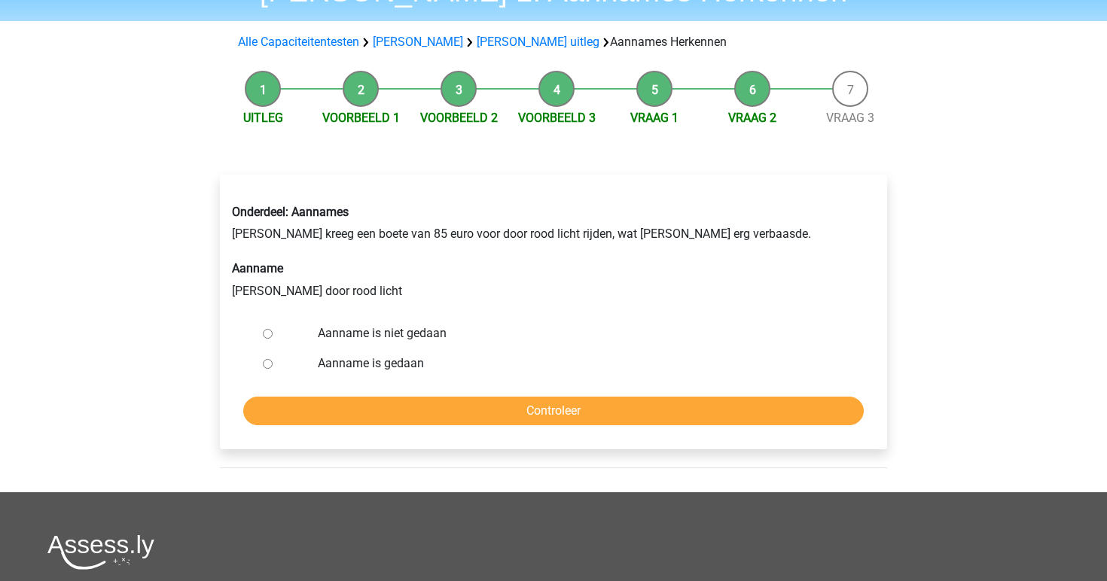
click at [396, 364] on label "Aanname is gedaan" at bounding box center [578, 364] width 521 height 18
click at [273, 364] on input "Aanname is gedaan" at bounding box center [268, 364] width 10 height 10
radio input "true"
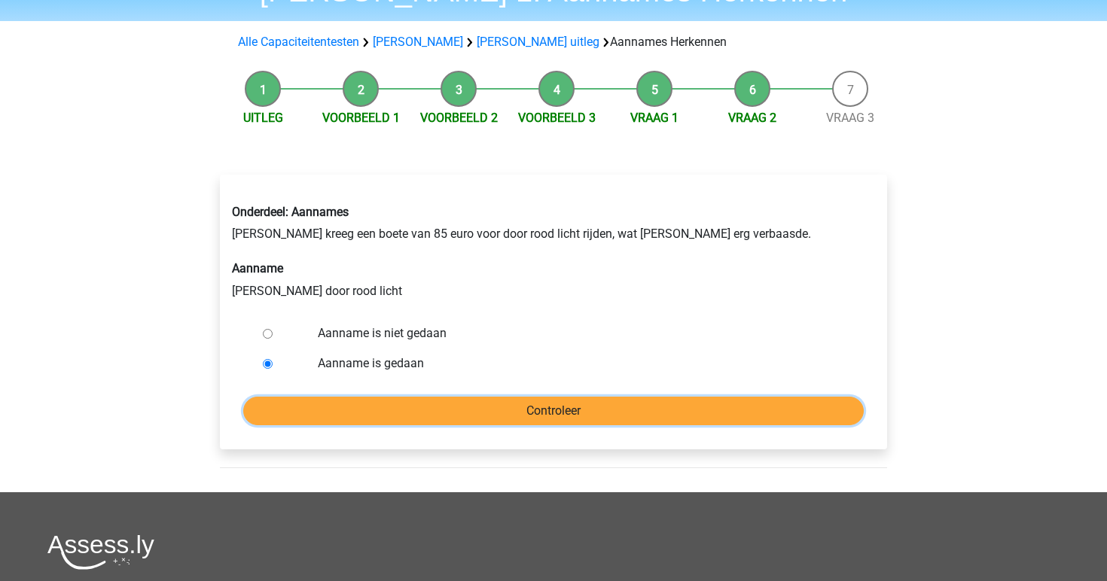
click at [502, 415] on input "Controleer" at bounding box center [553, 411] width 621 height 29
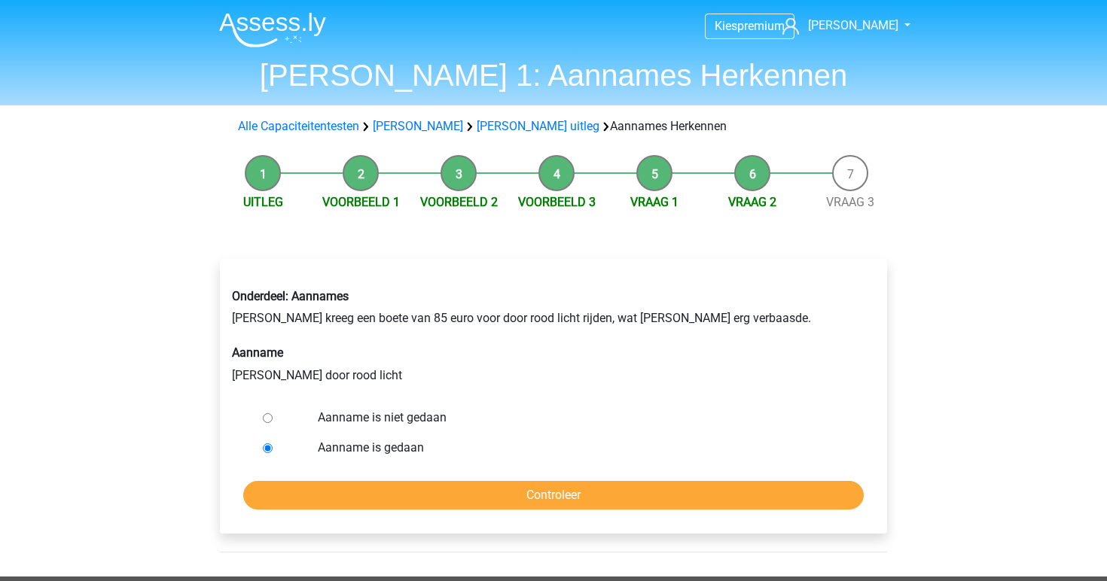
scroll to position [84, 0]
